Goal: Check status

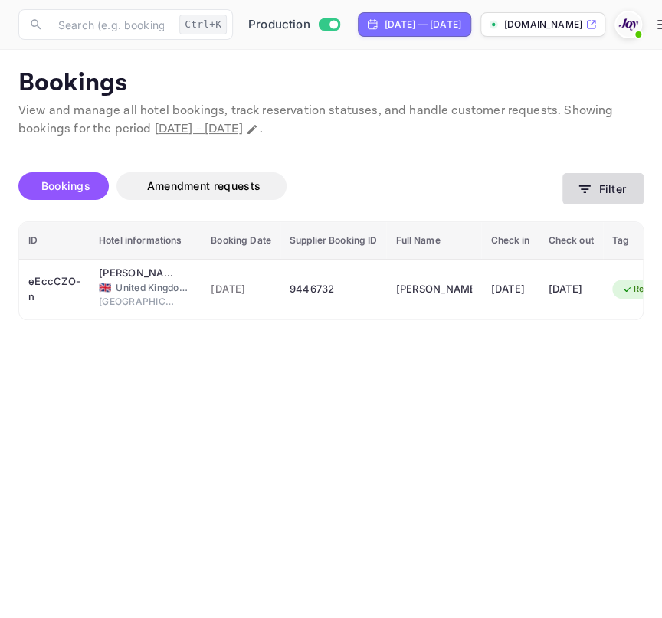
click at [598, 194] on button "Filter" at bounding box center [602, 188] width 81 height 31
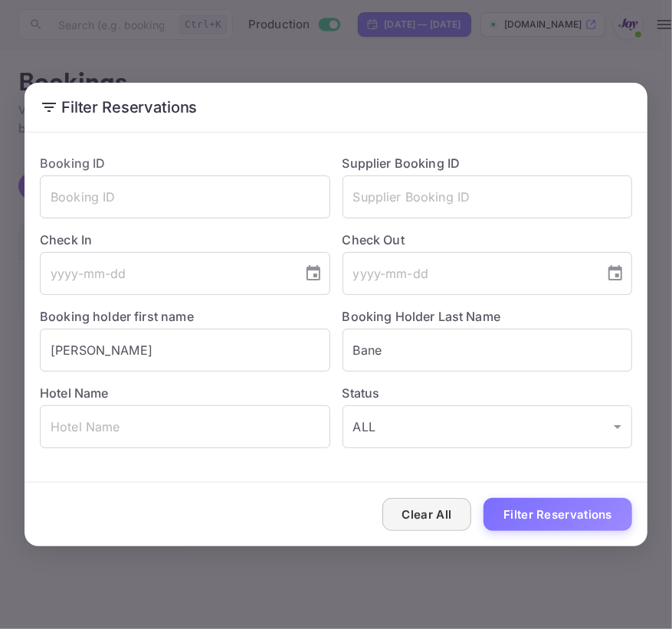
click at [446, 511] on button "Clear All" at bounding box center [427, 514] width 90 height 33
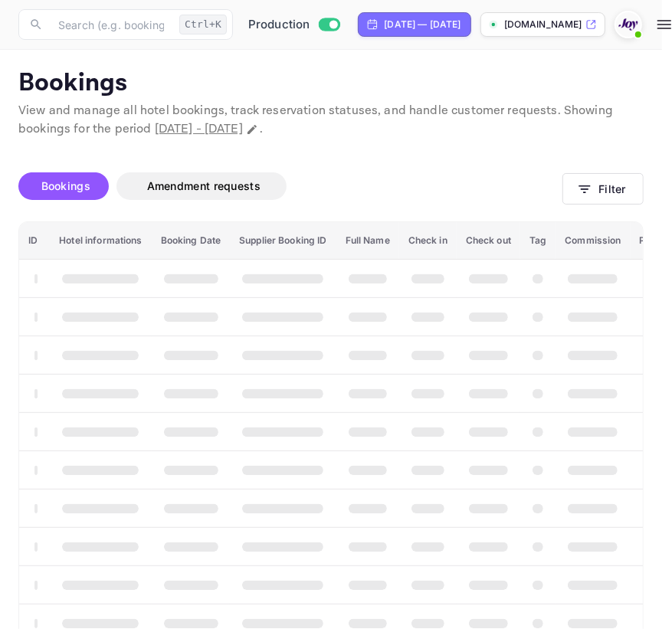
click at [446, 511] on div "Clear All Filter Reservations" at bounding box center [336, 515] width 623 height 64
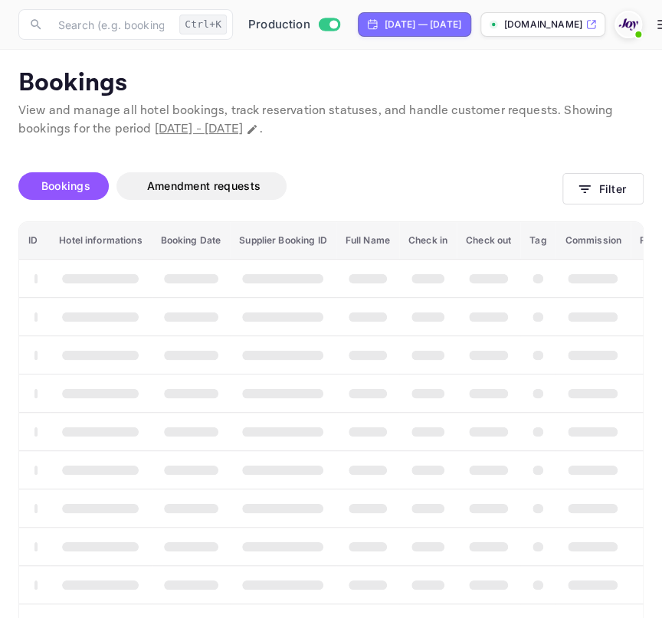
click at [446, 511] on th "booking table" at bounding box center [427, 508] width 57 height 38
click at [607, 192] on button "Filter" at bounding box center [602, 188] width 81 height 31
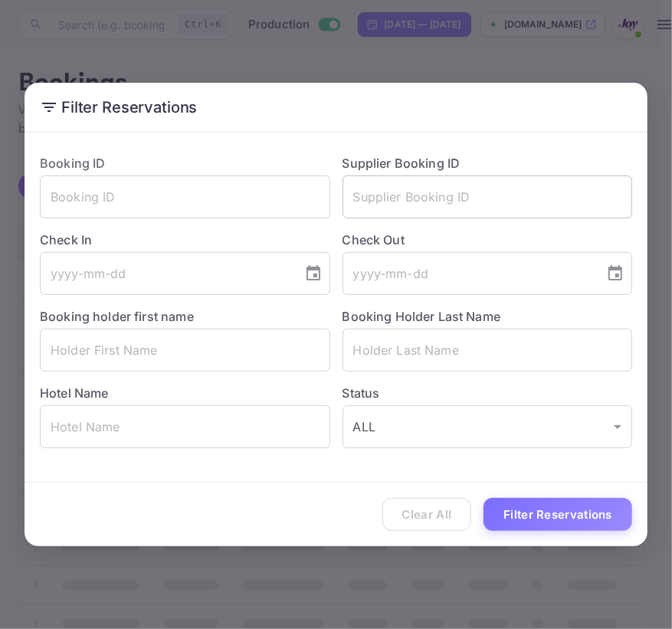
click at [396, 194] on input "text" at bounding box center [488, 196] width 290 height 43
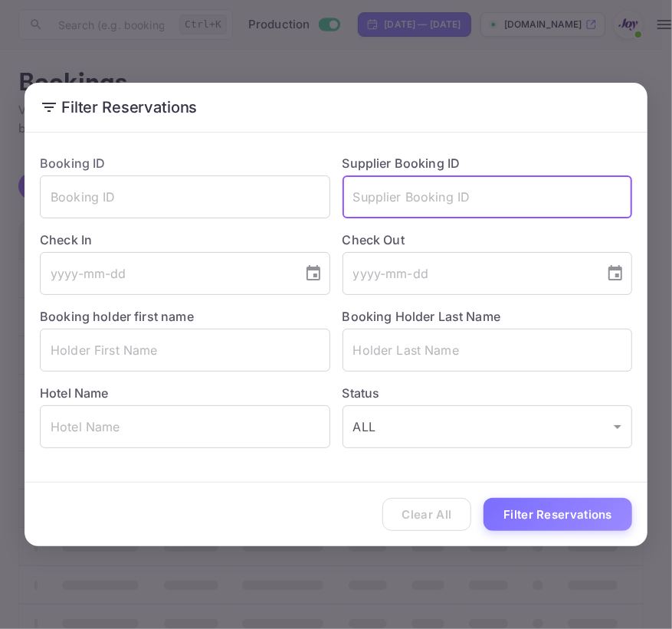
paste input "9352108"
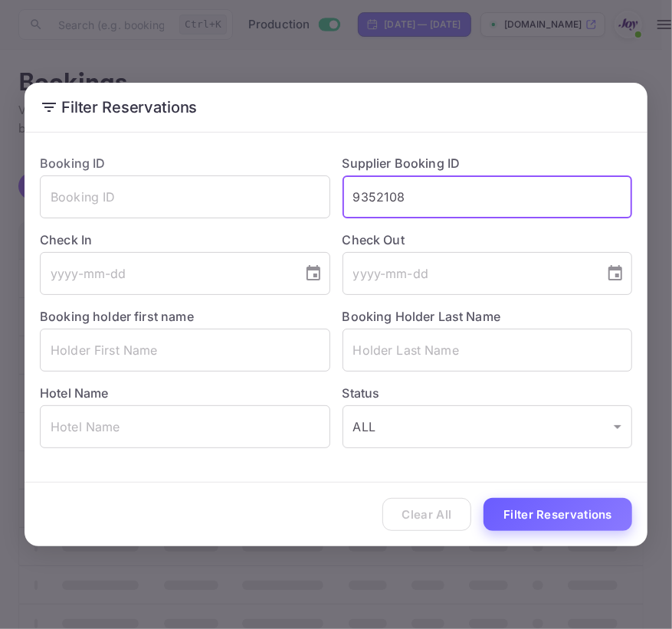
type input "9352108"
click at [484, 498] on button "Filter Reservations" at bounding box center [558, 514] width 149 height 33
